Goal: Transaction & Acquisition: Purchase product/service

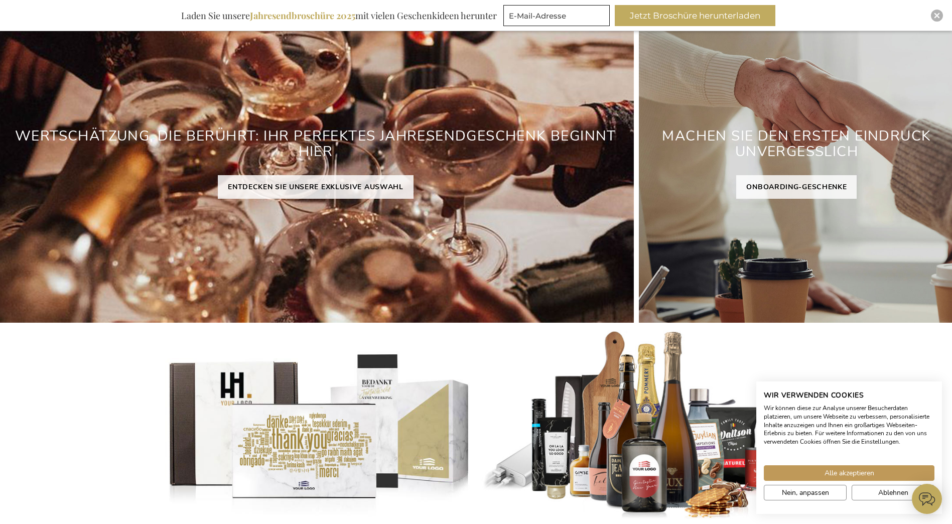
scroll to position [116, 0]
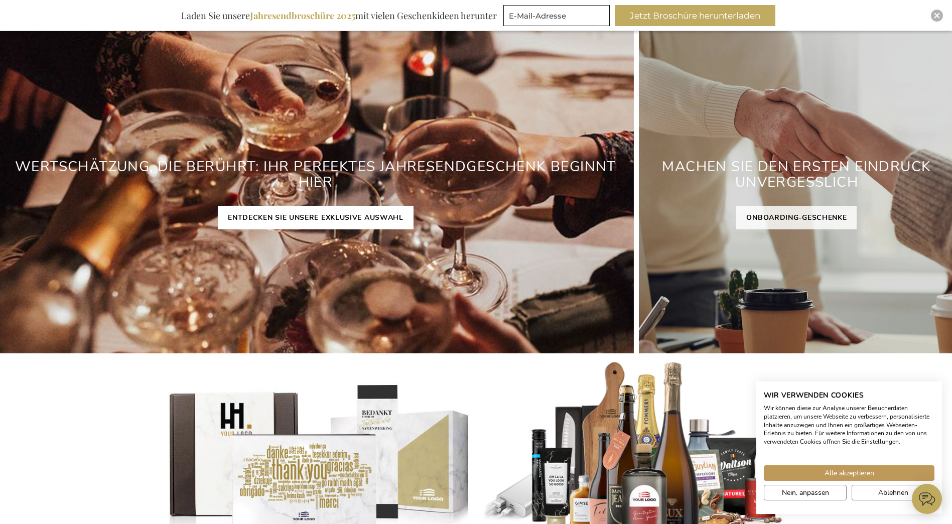
click at [396, 217] on link "ENTDECKEN SIE UNSERE EXKLUSIVE AUSWAHL" at bounding box center [316, 218] width 196 height 24
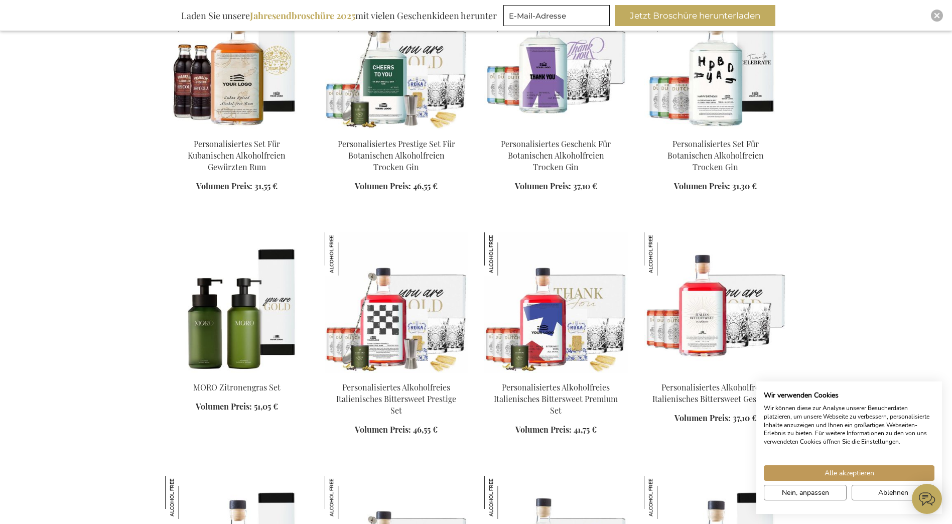
scroll to position [1003, 0]
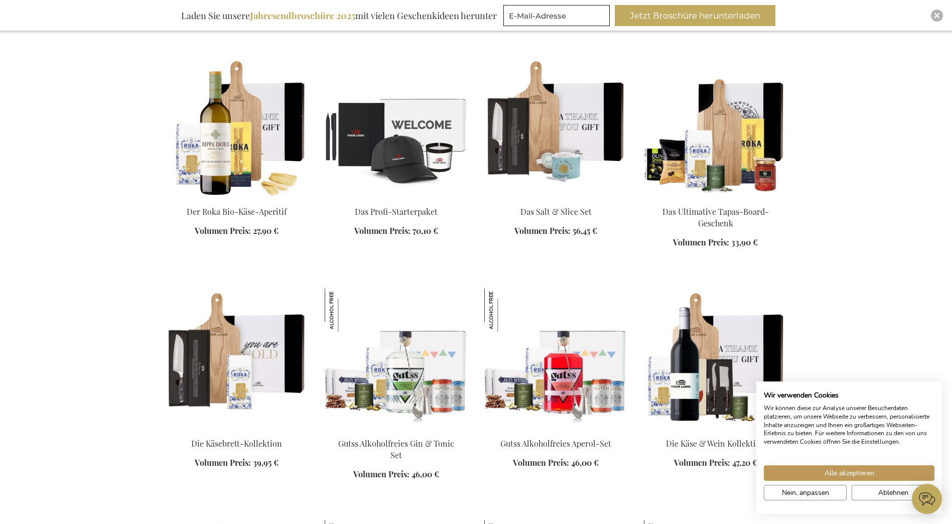
scroll to position [2208, 0]
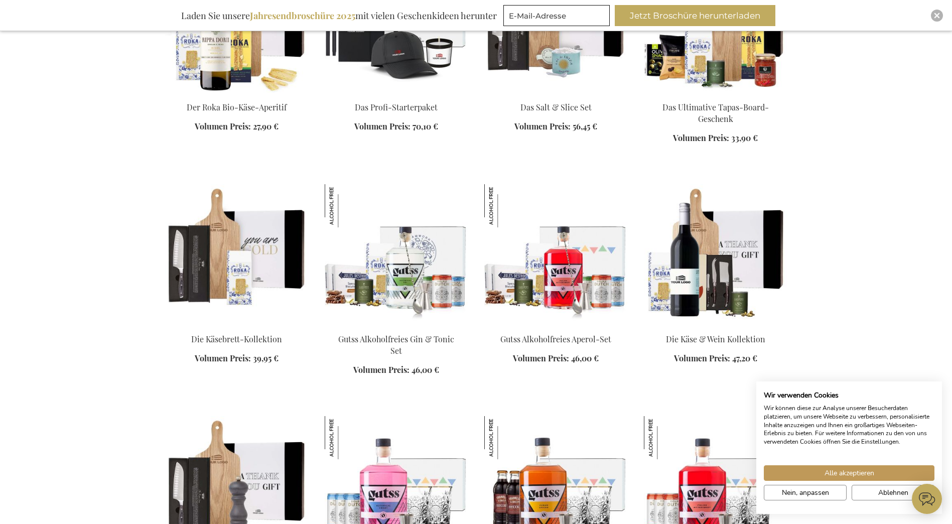
scroll to position [2534, 0]
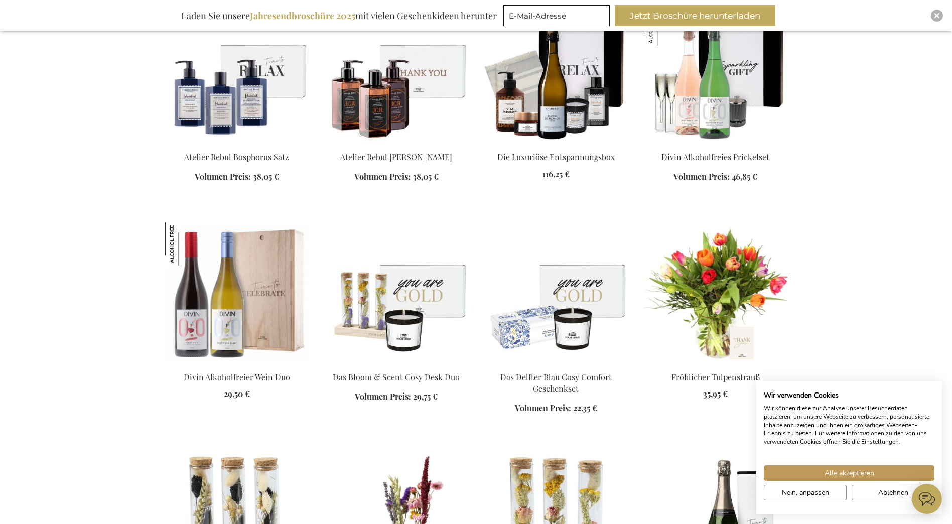
scroll to position [3412, 0]
